Goal: Transaction & Acquisition: Purchase product/service

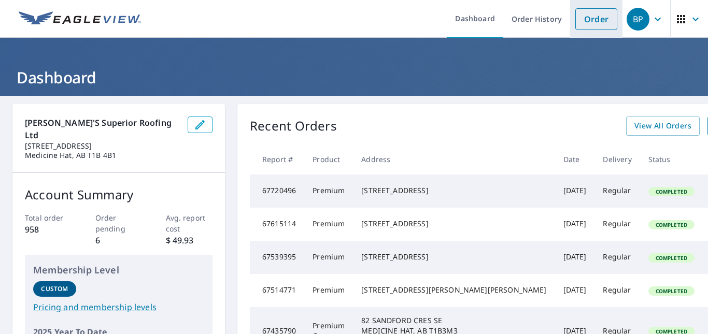
click at [594, 19] on link "Order" at bounding box center [596, 19] width 42 height 22
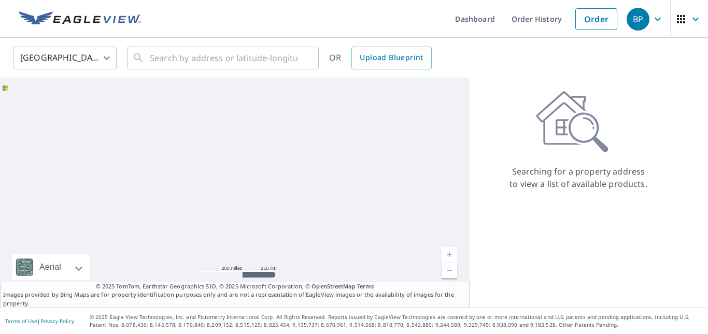
click at [98, 64] on body "BP BP Dashboard Order History Order BP [GEOGRAPHIC_DATA] US ​ ​ OR Upload Bluep…" at bounding box center [354, 167] width 708 height 334
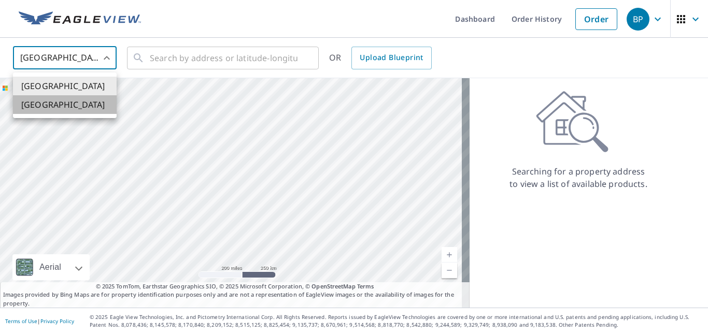
click at [38, 108] on li "[GEOGRAPHIC_DATA]" at bounding box center [65, 104] width 104 height 19
type input "CA"
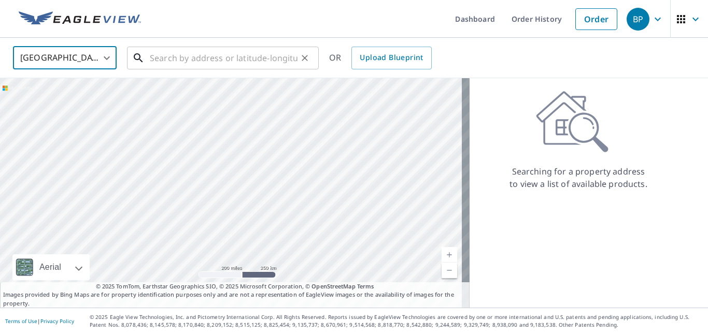
click at [172, 56] on input "text" at bounding box center [224, 58] width 148 height 29
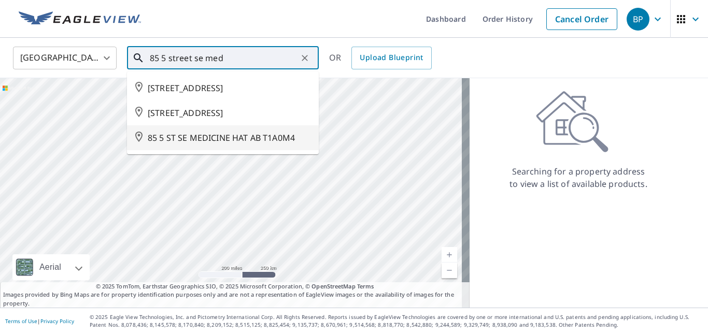
click at [206, 144] on span "85 5 ST SE MEDICINE HAT AB T1A0M4" at bounding box center [229, 138] width 163 height 12
type input "85 5 ST SE MEDICINE HAT AB T1A0M4"
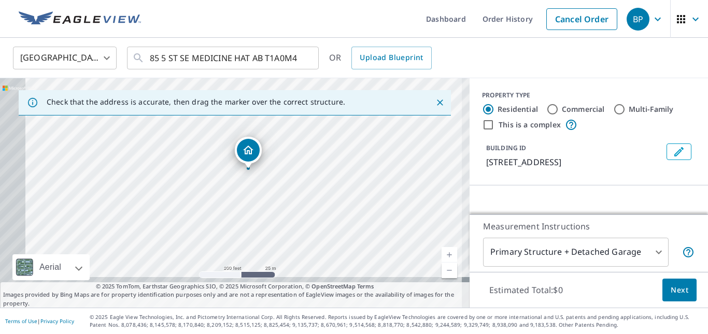
drag, startPoint x: 250, startPoint y: 184, endPoint x: 275, endPoint y: 153, distance: 40.1
click at [275, 153] on div "85 5 ST SE MEDICINE HAT AB T1A0M4" at bounding box center [234, 192] width 469 height 229
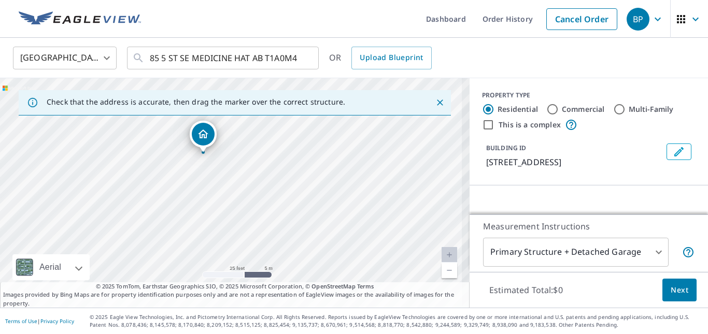
drag, startPoint x: 271, startPoint y: 181, endPoint x: 298, endPoint y: 146, distance: 43.9
click at [299, 146] on div "85 5 ST SE MEDICINE HAT AB T1A0M4" at bounding box center [234, 192] width 469 height 229
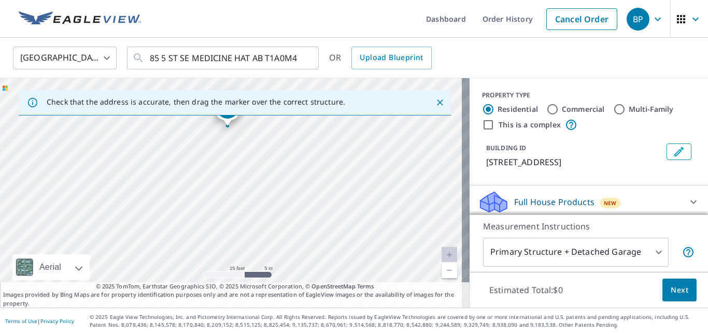
drag, startPoint x: 291, startPoint y: 155, endPoint x: 290, endPoint y: 132, distance: 23.9
click at [290, 132] on div "85 5 ST SE MEDICINE HAT AB T1A0M4" at bounding box center [234, 192] width 469 height 229
drag, startPoint x: 227, startPoint y: 117, endPoint x: 250, endPoint y: 191, distance: 77.2
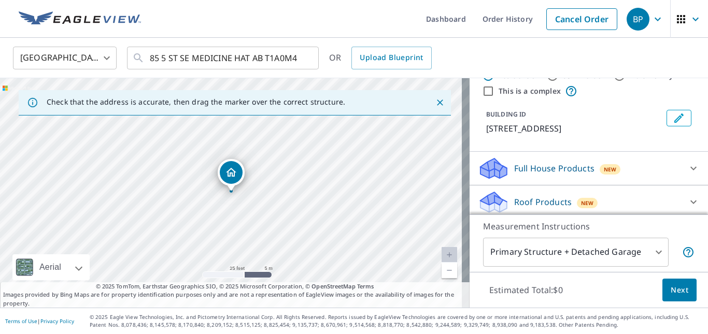
scroll to position [52, 0]
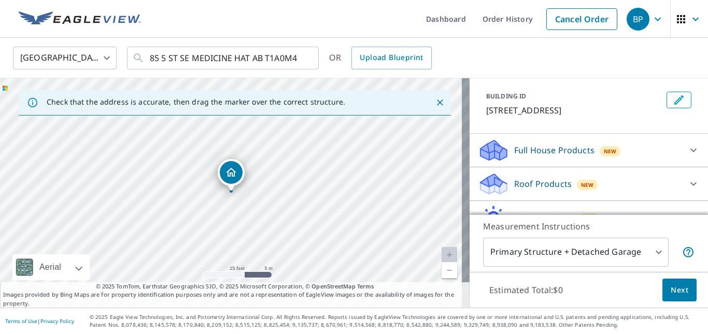
click at [630, 156] on div "Full House Products New" at bounding box center [579, 150] width 203 height 24
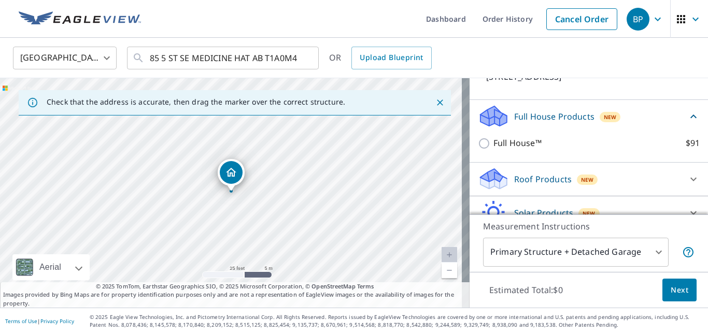
scroll to position [104, 0]
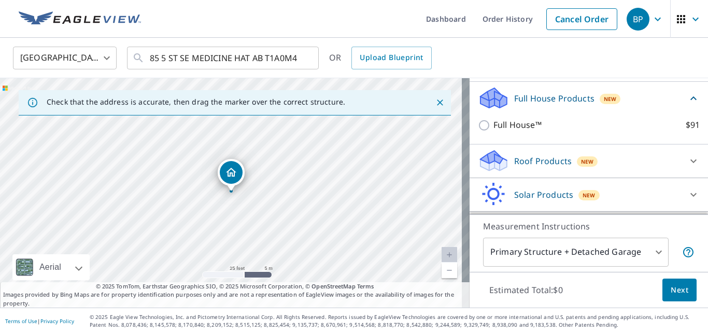
click at [606, 159] on div "Roof Products New" at bounding box center [579, 161] width 203 height 24
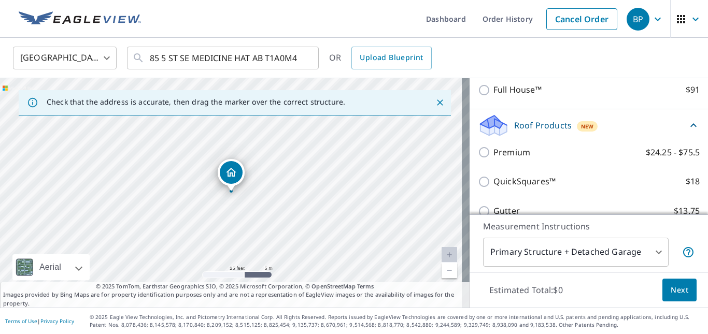
scroll to position [155, 0]
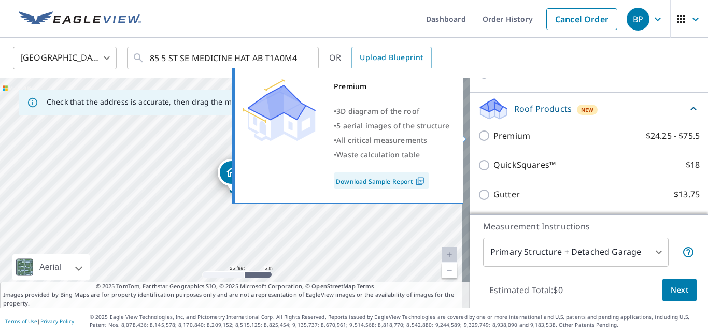
click at [478, 135] on input "Premium $24.25 - $75.5" at bounding box center [486, 135] width 16 height 12
checkbox input "true"
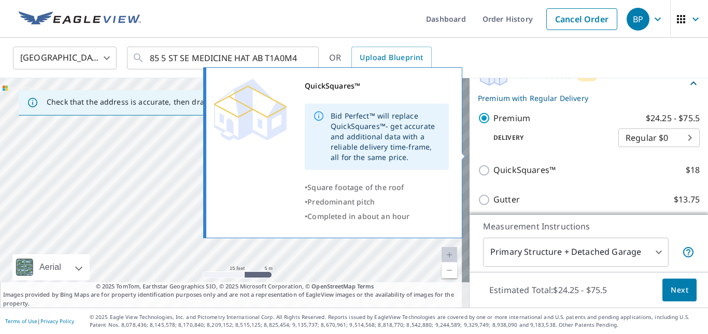
scroll to position [207, 0]
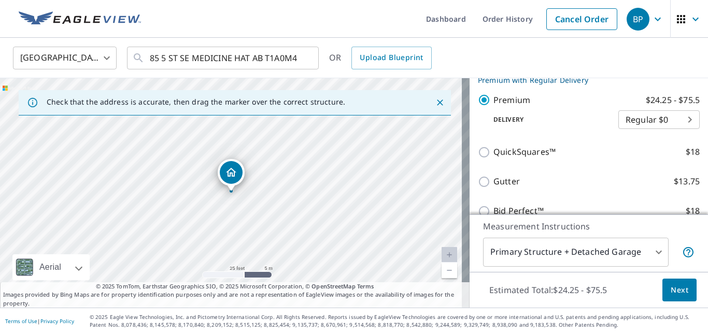
click at [615, 256] on body "BP BP Dashboard Order History Cancel Order BP Canada [GEOGRAPHIC_DATA] ​ 85 5 S…" at bounding box center [354, 167] width 708 height 334
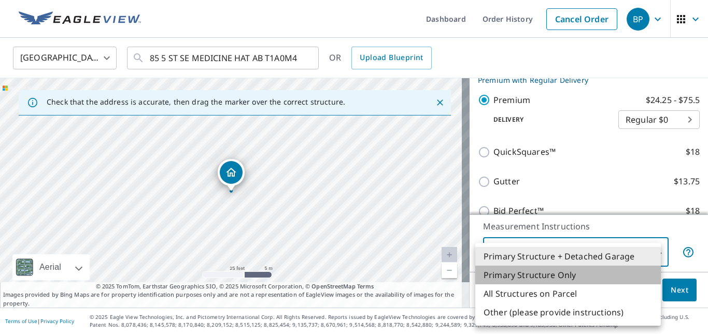
click at [536, 274] on li "Primary Structure Only" at bounding box center [567, 275] width 185 height 19
type input "2"
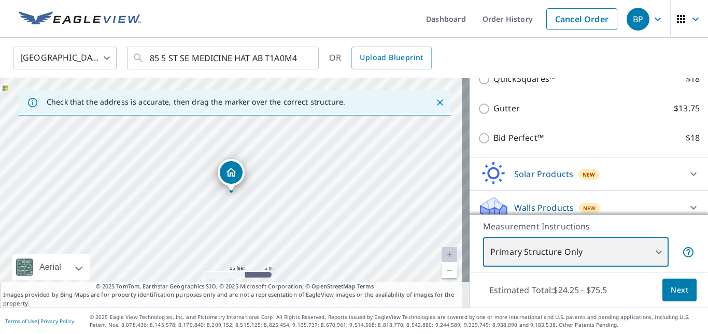
scroll to position [291, 0]
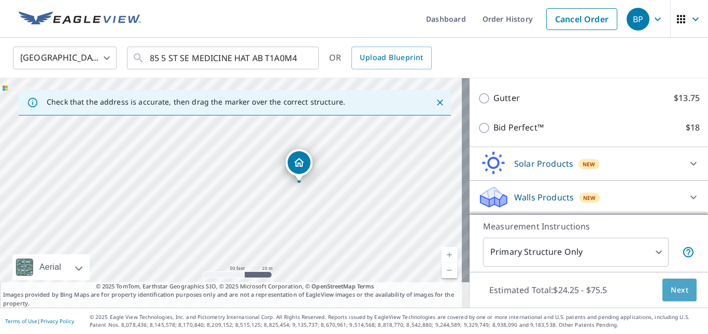
click at [670, 285] on span "Next" at bounding box center [679, 290] width 18 height 13
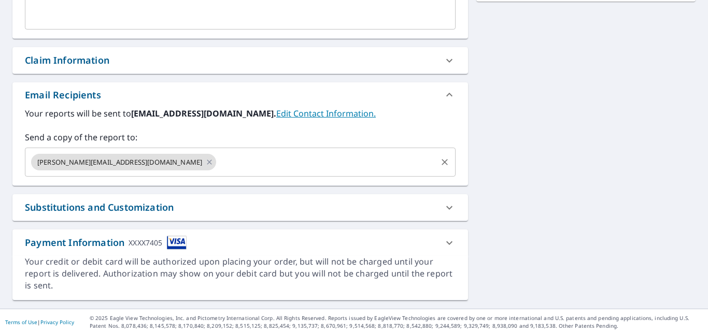
scroll to position [330, 0]
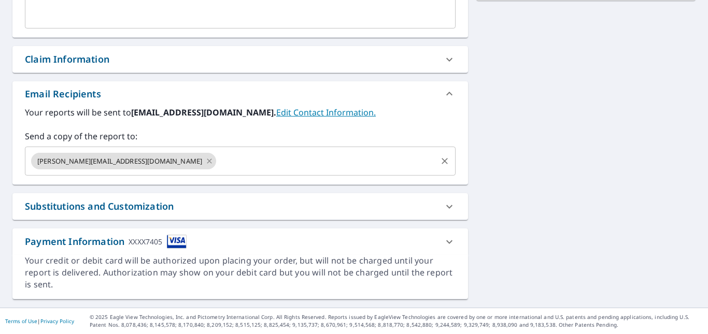
click at [207, 161] on icon at bounding box center [209, 161] width 5 height 5
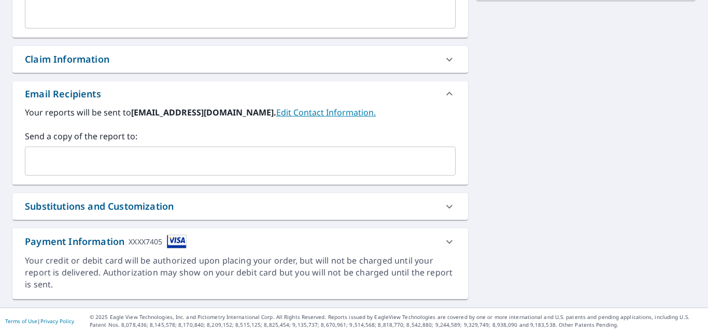
click at [133, 161] on input "text" at bounding box center [233, 161] width 406 height 20
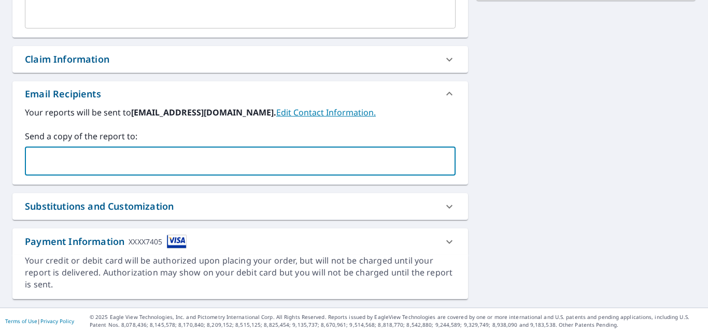
type input "[EMAIL_ADDRESS][DOMAIN_NAME]"
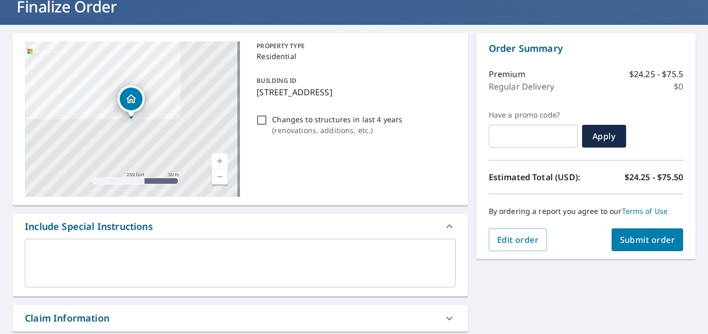
scroll to position [123, 0]
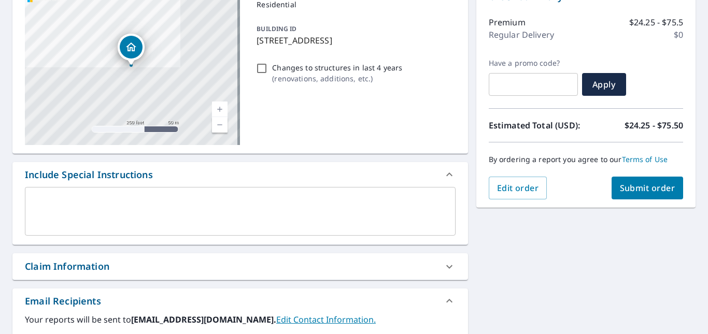
click at [657, 188] on span "Submit order" at bounding box center [647, 187] width 55 height 11
